Goal: Transaction & Acquisition: Book appointment/travel/reservation

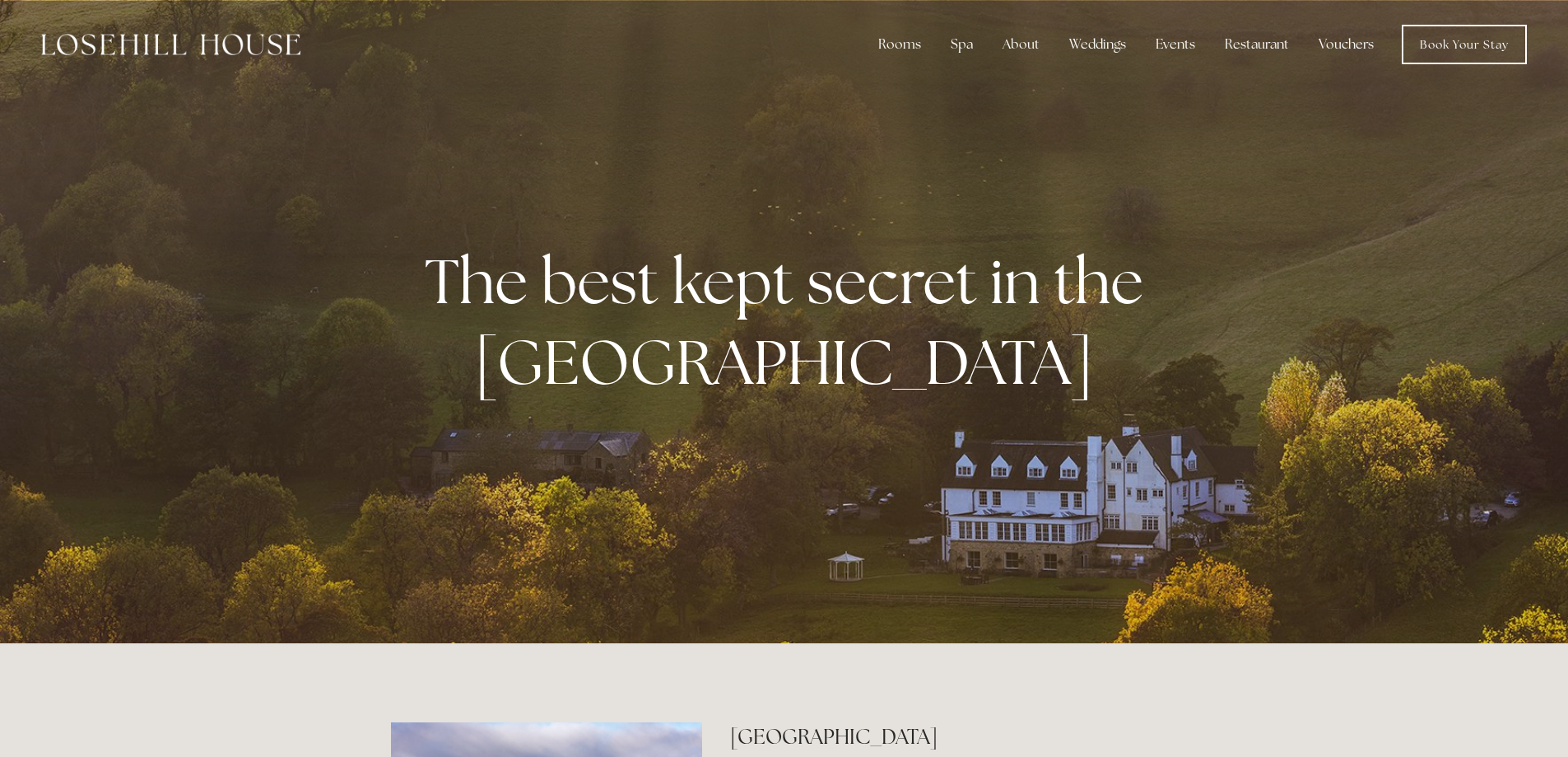
scroll to position [662, 0]
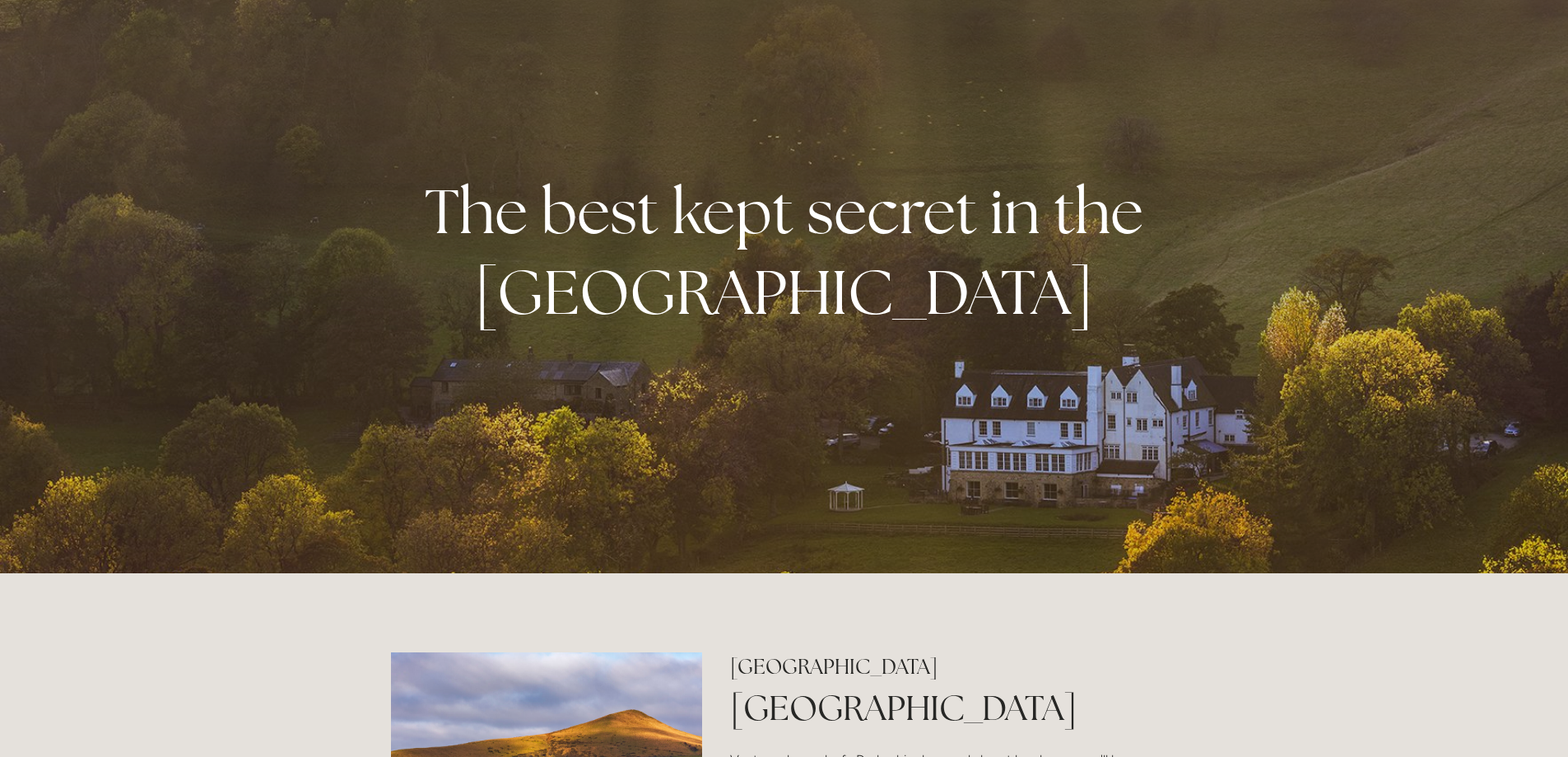
scroll to position [0, 0]
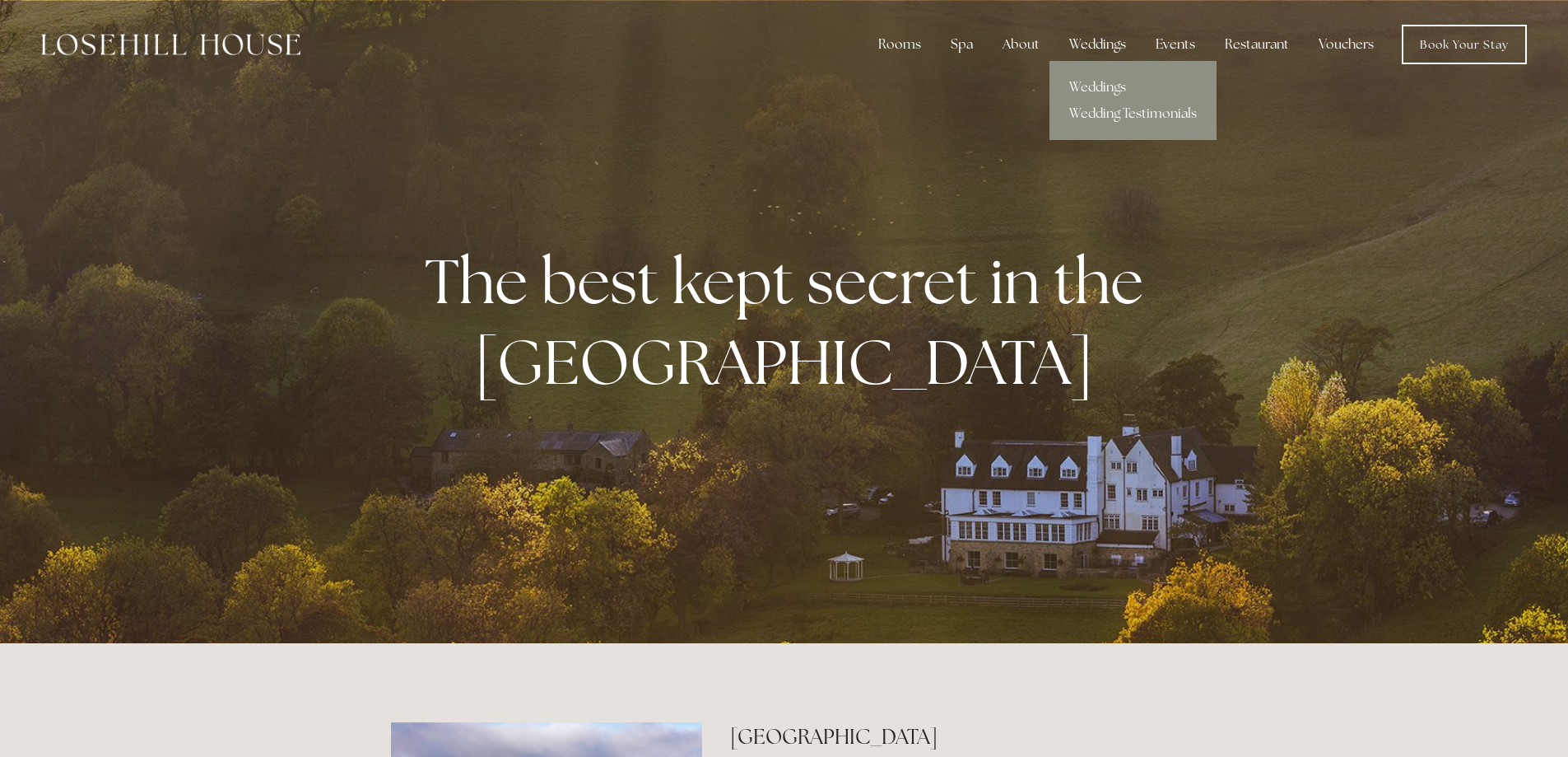
click at [1110, 49] on div "Weddings" at bounding box center [1097, 45] width 83 height 33
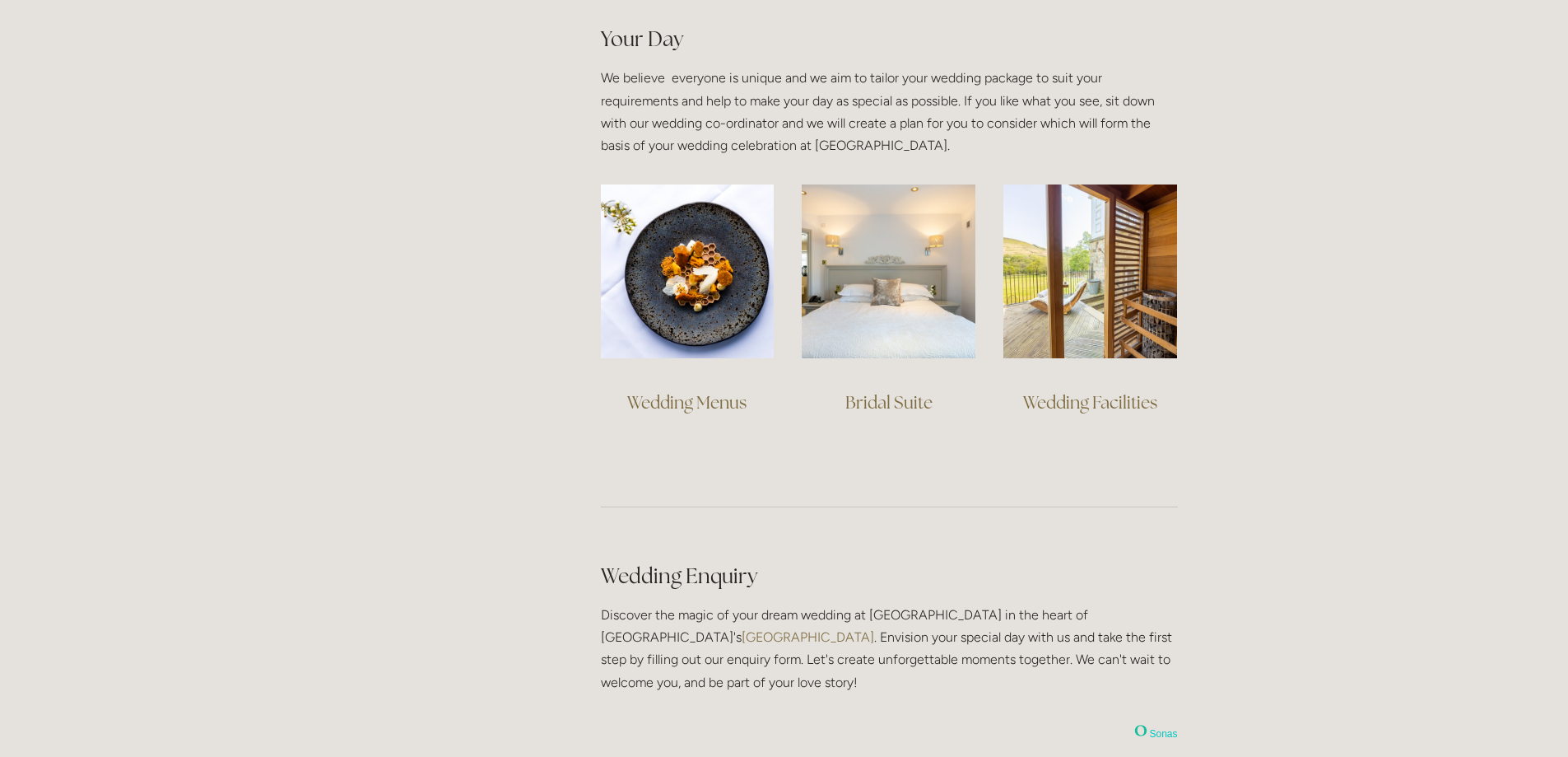
scroll to position [1120, 0]
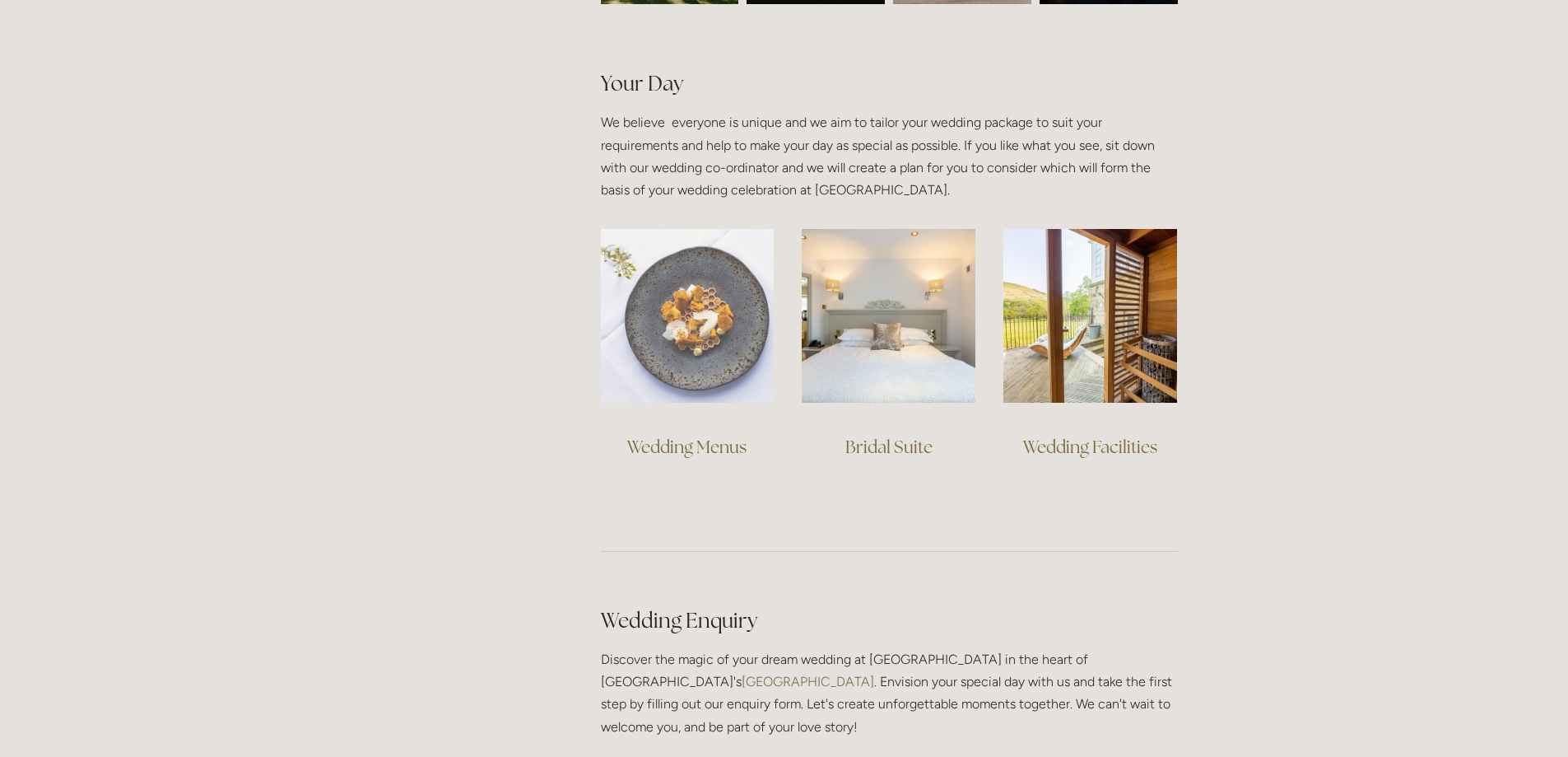
click at [741, 294] on img at bounding box center [688, 315] width 174 height 174
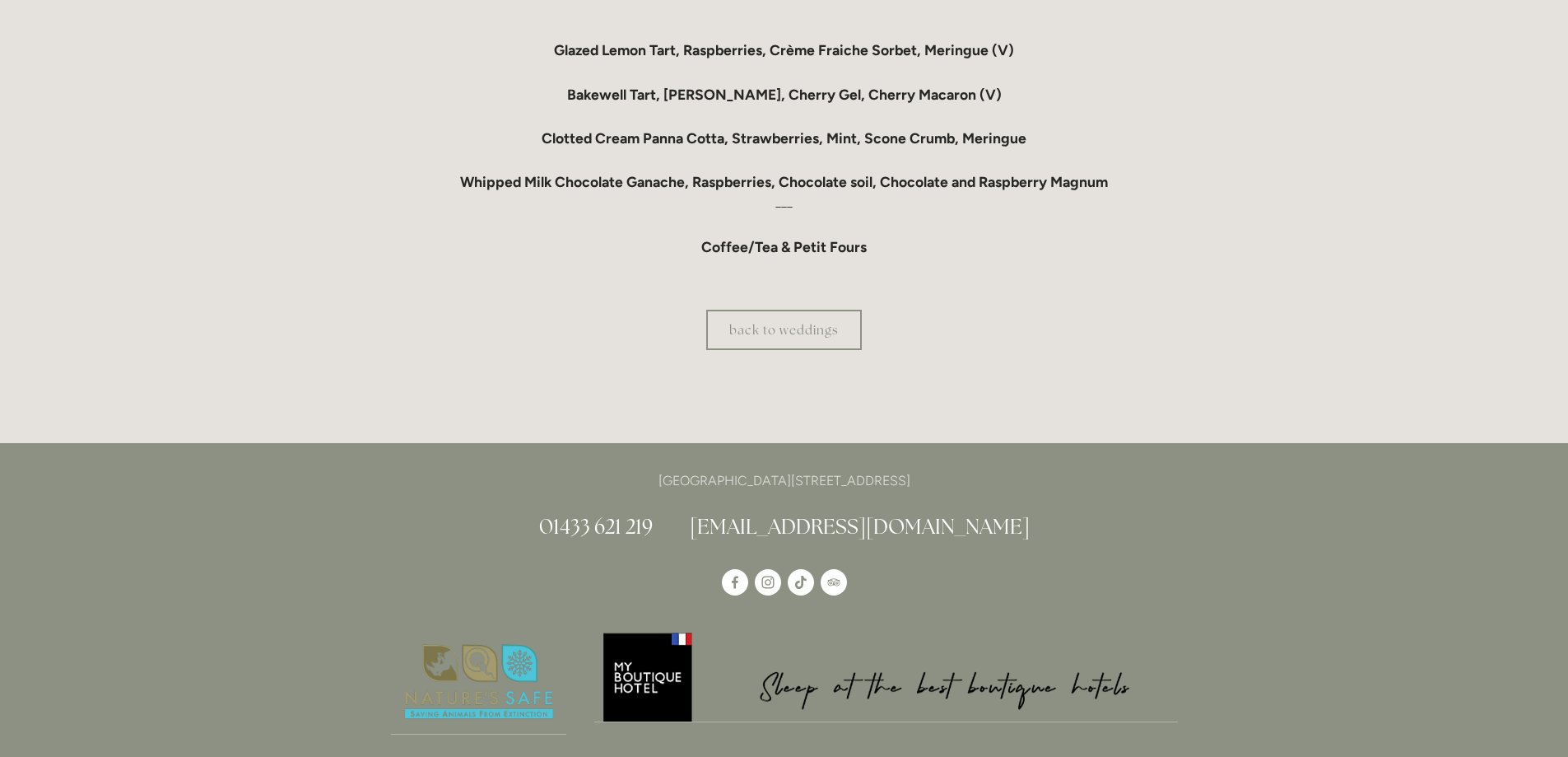
scroll to position [1686, 0]
